Goal: Check status: Check status

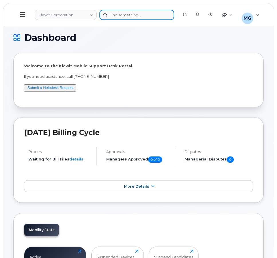
click at [126, 13] on div at bounding box center [136, 15] width 75 height 10
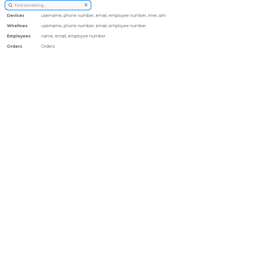
paste input "300302"
type input "300302"
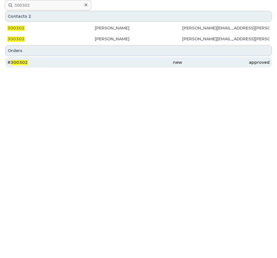
click at [25, 63] on span "300302" at bounding box center [19, 62] width 17 height 5
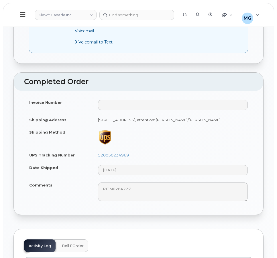
scroll to position [373, 0]
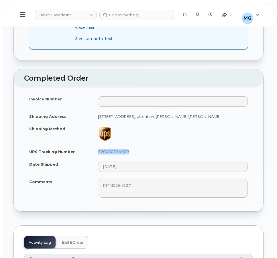
drag, startPoint x: 132, startPoint y: 152, endPoint x: 98, endPoint y: 152, distance: 33.8
click at [98, 152] on td "520050234969" at bounding box center [173, 152] width 160 height 13
copy link "520050234969"
click at [160, 141] on td at bounding box center [173, 134] width 160 height 23
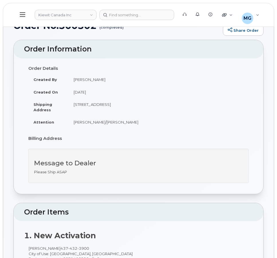
scroll to position [0, 0]
